Goal: Transaction & Acquisition: Purchase product/service

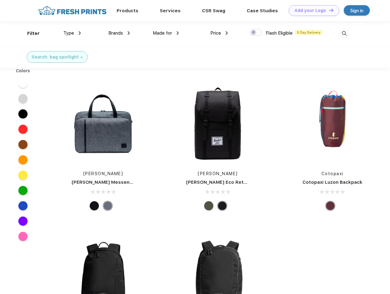
click at [311, 10] on link "Add your Logo Design Tool" at bounding box center [313, 10] width 50 height 11
click at [0, 0] on div "Design Tool" at bounding box center [0, 0] width 0 height 0
click at [328, 10] on link "Add your Logo Design Tool" at bounding box center [313, 10] width 50 height 11
click at [29, 33] on div "Filter" at bounding box center [33, 33] width 13 height 7
click at [72, 33] on span "Type" at bounding box center [68, 33] width 11 height 6
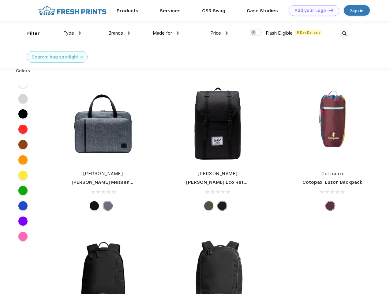
click at [119, 33] on span "Brands" at bounding box center [115, 33] width 15 height 6
click at [166, 33] on span "Made for" at bounding box center [162, 33] width 19 height 6
click at [219, 33] on span "Price" at bounding box center [215, 33] width 11 height 6
click at [256, 33] on div at bounding box center [256, 32] width 12 height 7
click at [254, 33] on input "checkbox" at bounding box center [252, 31] width 4 height 4
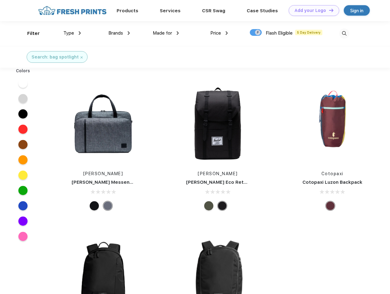
checkbox input "true"
